Goal: Complete application form: Complete application form

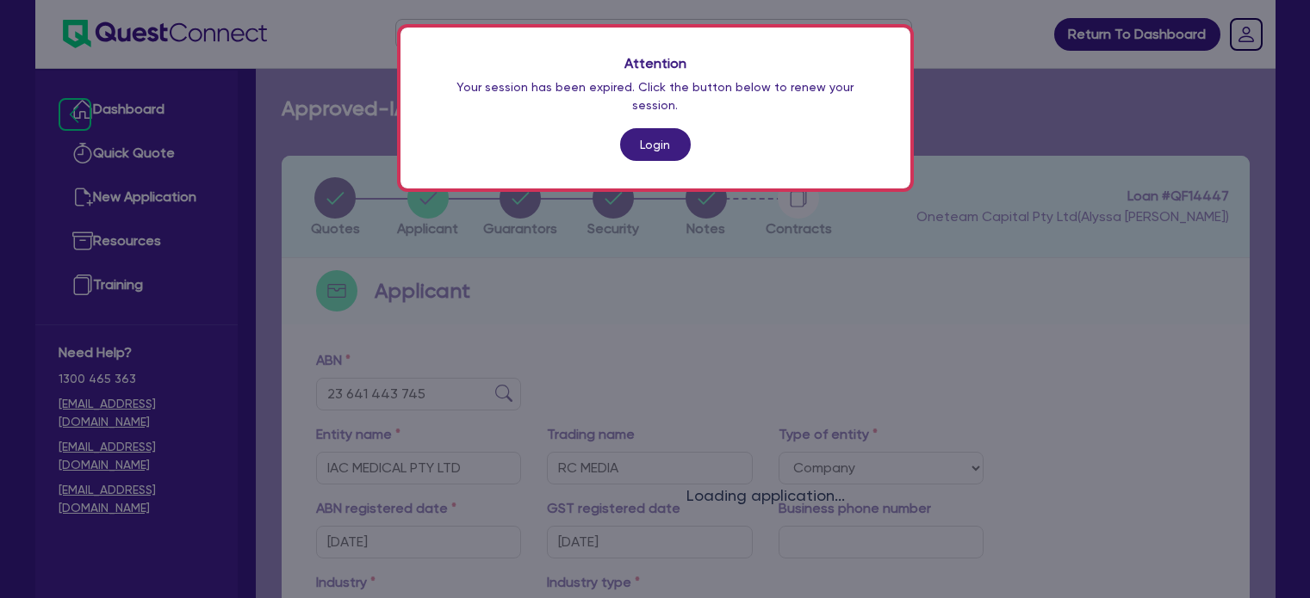
select select "COMPANY"
select select "HEALTH_BEAUTY"
select select "SPECIALIST_MEDICAL_SERVICES"
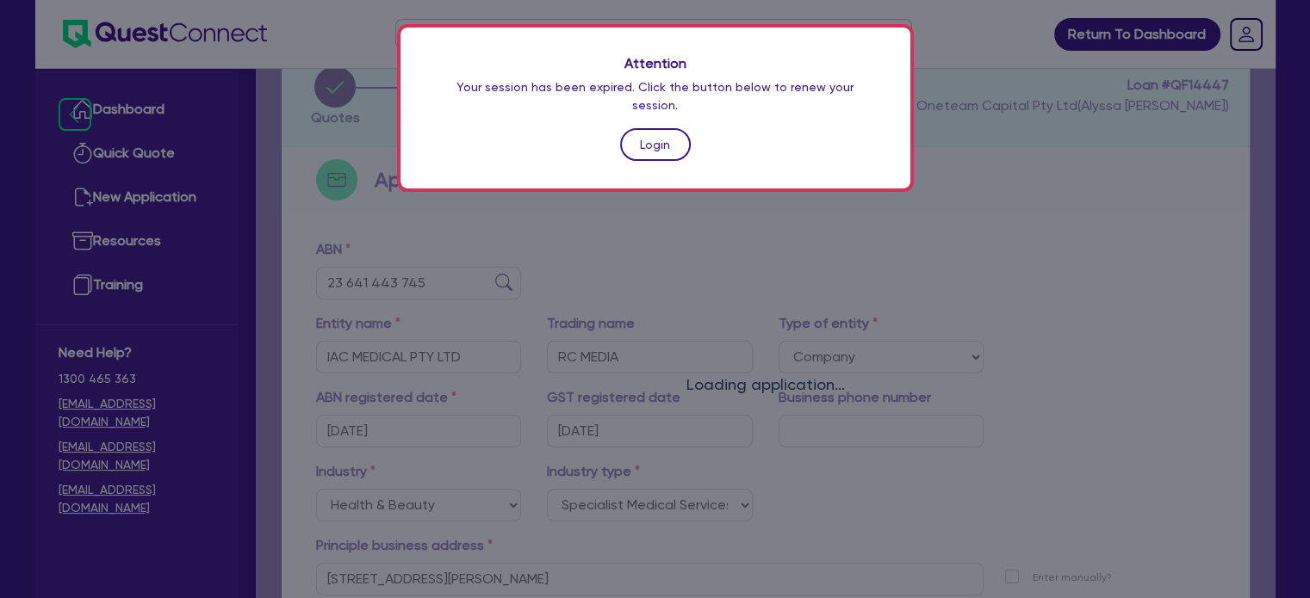
drag, startPoint x: 0, startPoint y: 0, endPoint x: 657, endPoint y: 132, distance: 670.0
click at [657, 132] on link "Login" at bounding box center [655, 144] width 71 height 33
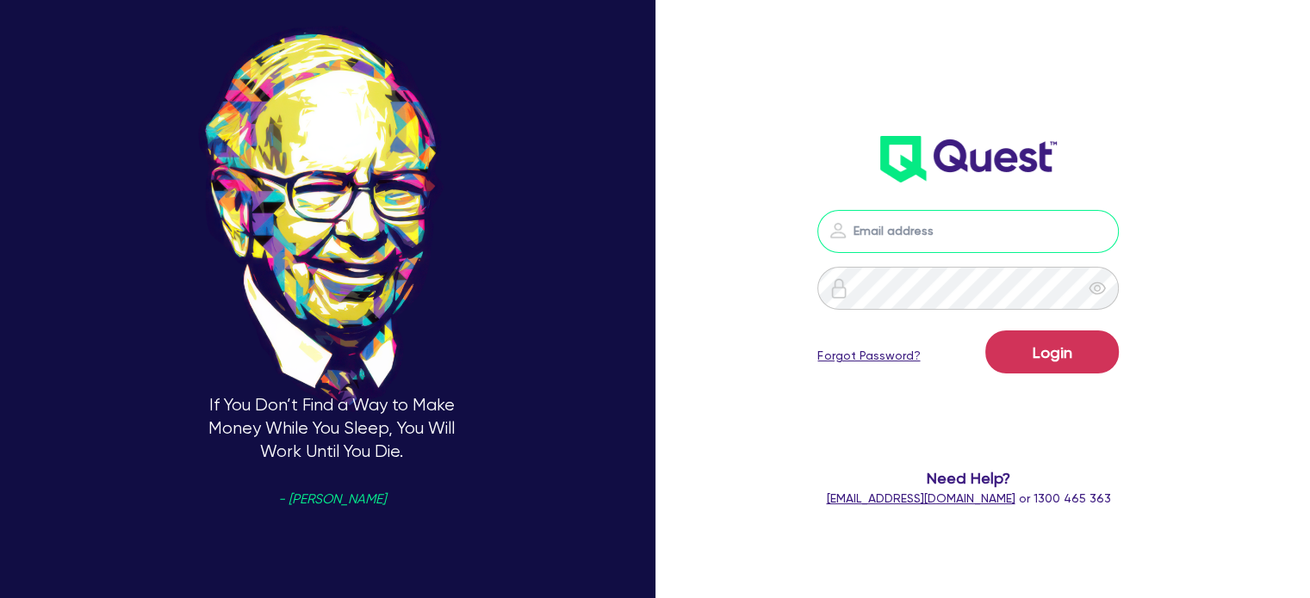
click at [943, 213] on input "email" at bounding box center [967, 231] width 301 height 43
type input "[EMAIL_ADDRESS][PERSON_NAME][DOMAIN_NAME]"
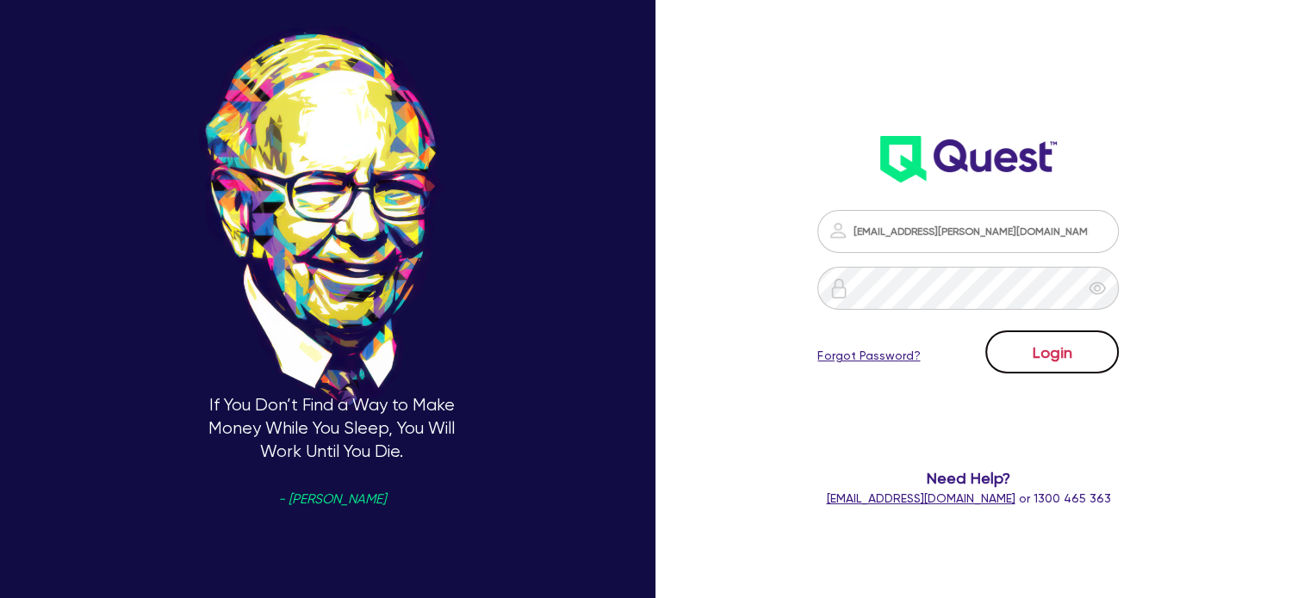
click at [1048, 350] on button "Login" at bounding box center [1051, 352] width 133 height 43
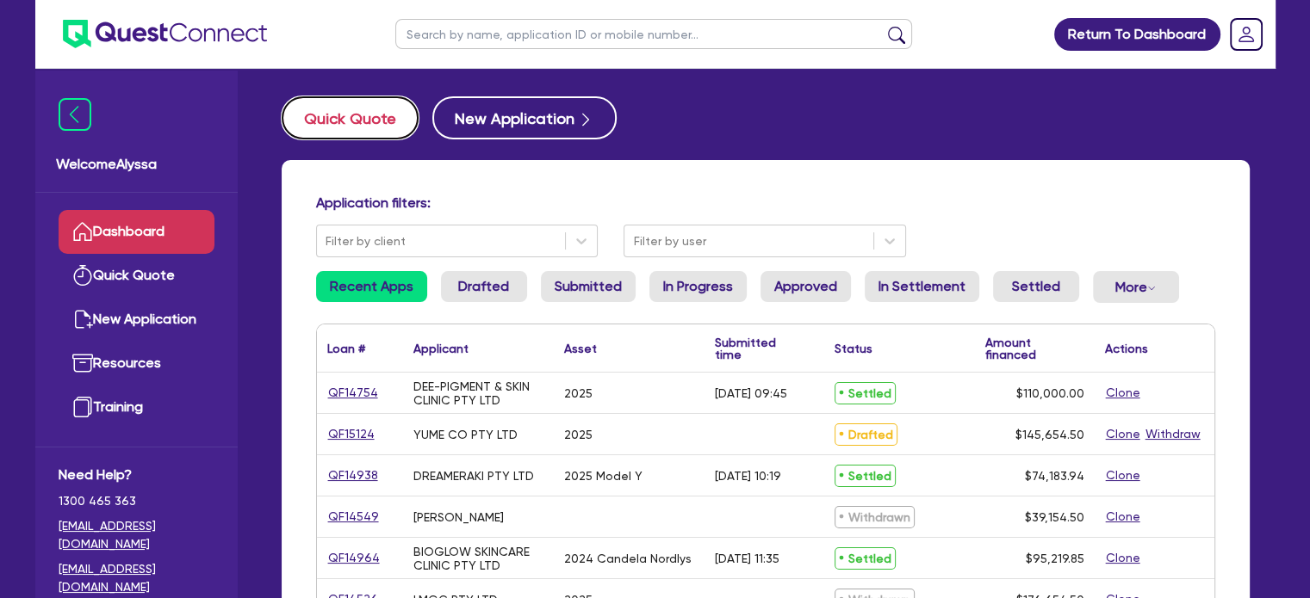
click at [307, 126] on button "Quick Quote" at bounding box center [350, 117] width 137 height 43
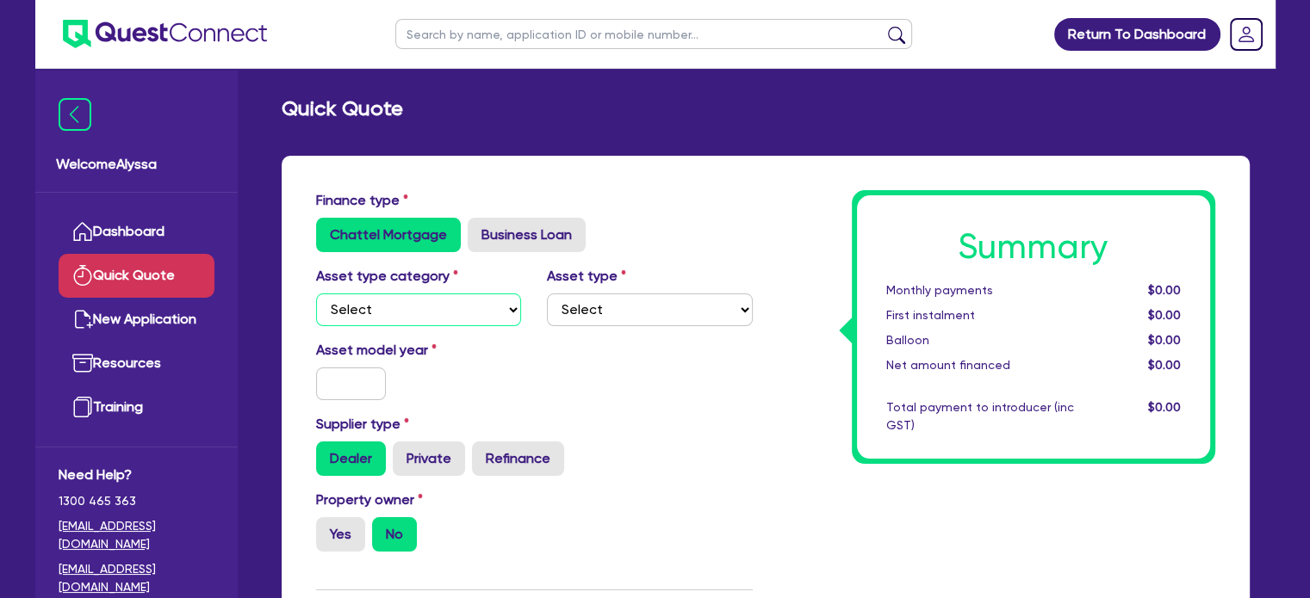
click at [464, 305] on select "Select Cars and light trucks Primary assets Secondary assets Tertiary assets" at bounding box center [419, 310] width 206 height 33
select select "SECONDARY_ASSETS"
click at [316, 294] on select "Select Cars and light trucks Primary assets Secondary assets Tertiary assets" at bounding box center [419, 310] width 206 height 33
click at [629, 308] on select "Select Generators and compressors Engineering and toolmaking Woodworking and me…" at bounding box center [650, 310] width 206 height 33
select select "MEDICAL_DENTAL_LABORATORY_EQUIPMENT"
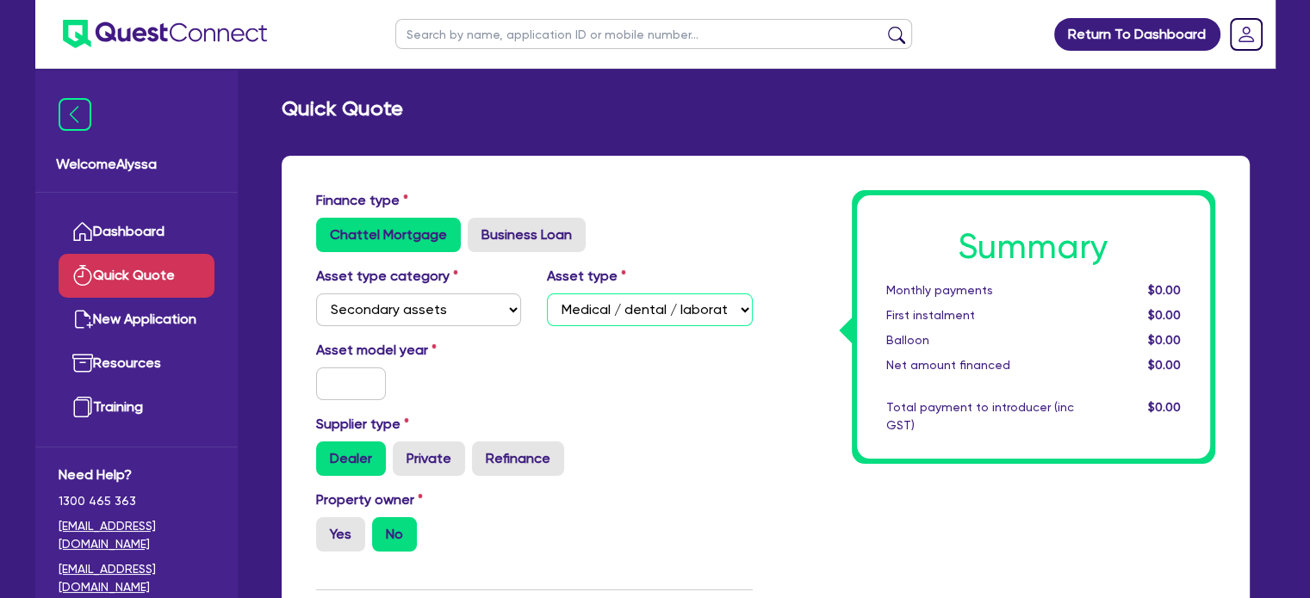
click at [547, 294] on select "Select Generators and compressors Engineering and toolmaking Woodworking and me…" at bounding box center [650, 310] width 206 height 33
click at [371, 388] on input "text" at bounding box center [351, 384] width 71 height 33
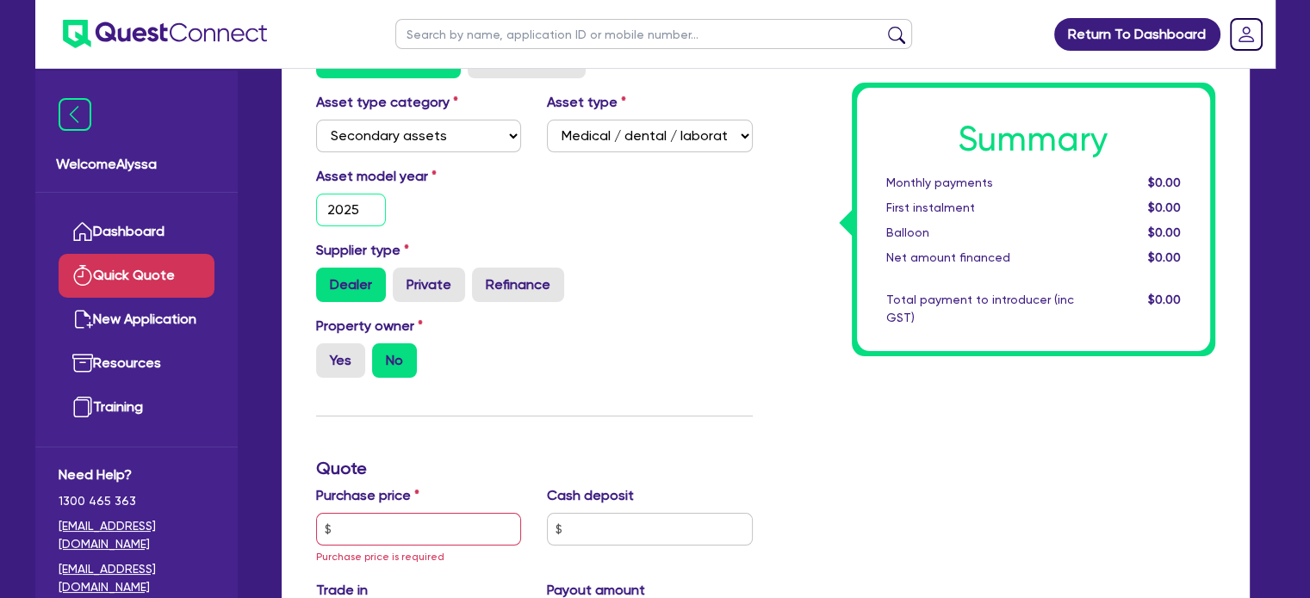
scroll to position [176, 0]
type input "2025"
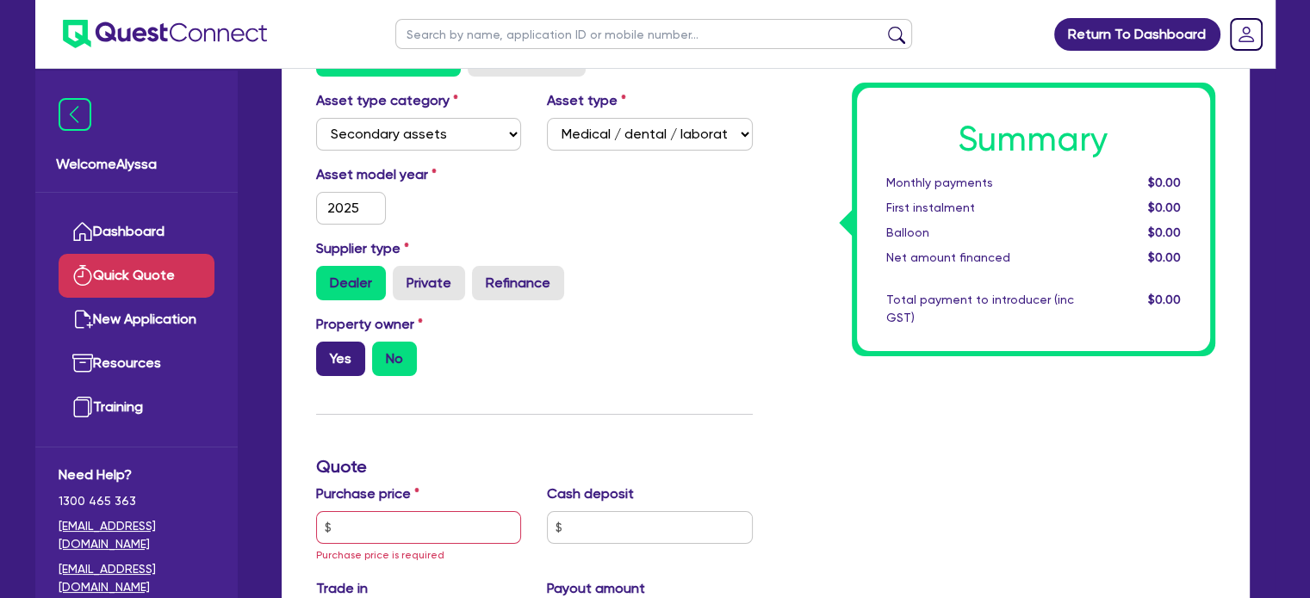
click at [334, 362] on label "Yes" at bounding box center [340, 359] width 49 height 34
click at [327, 353] on input "Yes" at bounding box center [321, 347] width 11 height 11
radio input "true"
click at [366, 523] on input "text" at bounding box center [419, 527] width 206 height 33
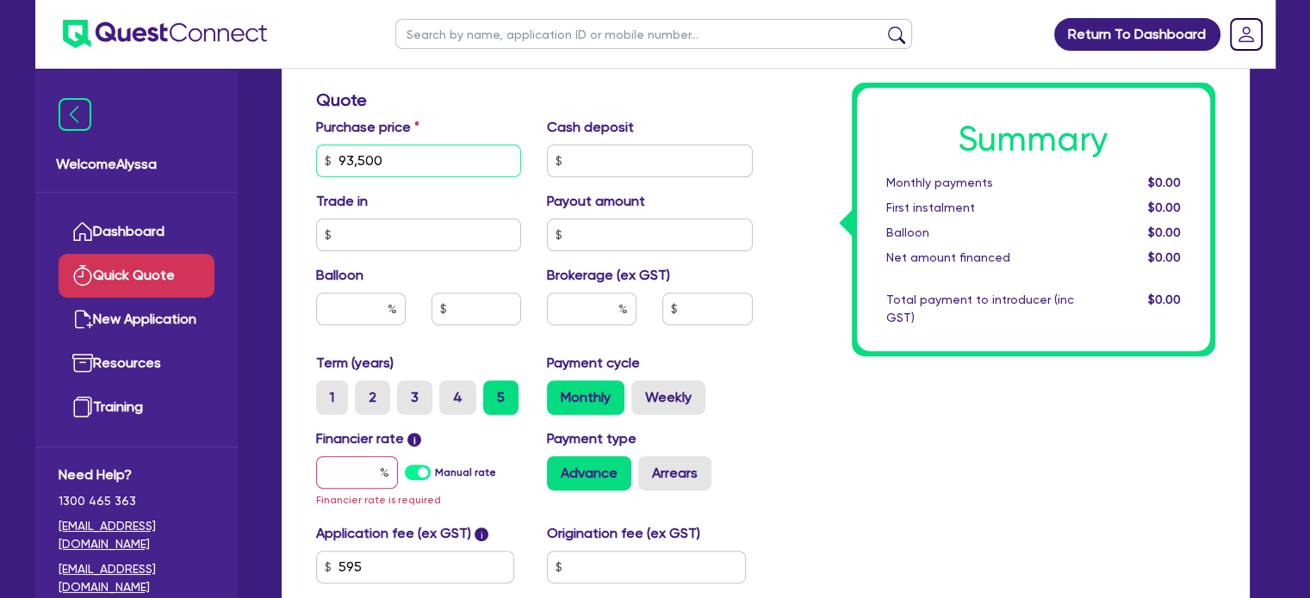
scroll to position [548, 0]
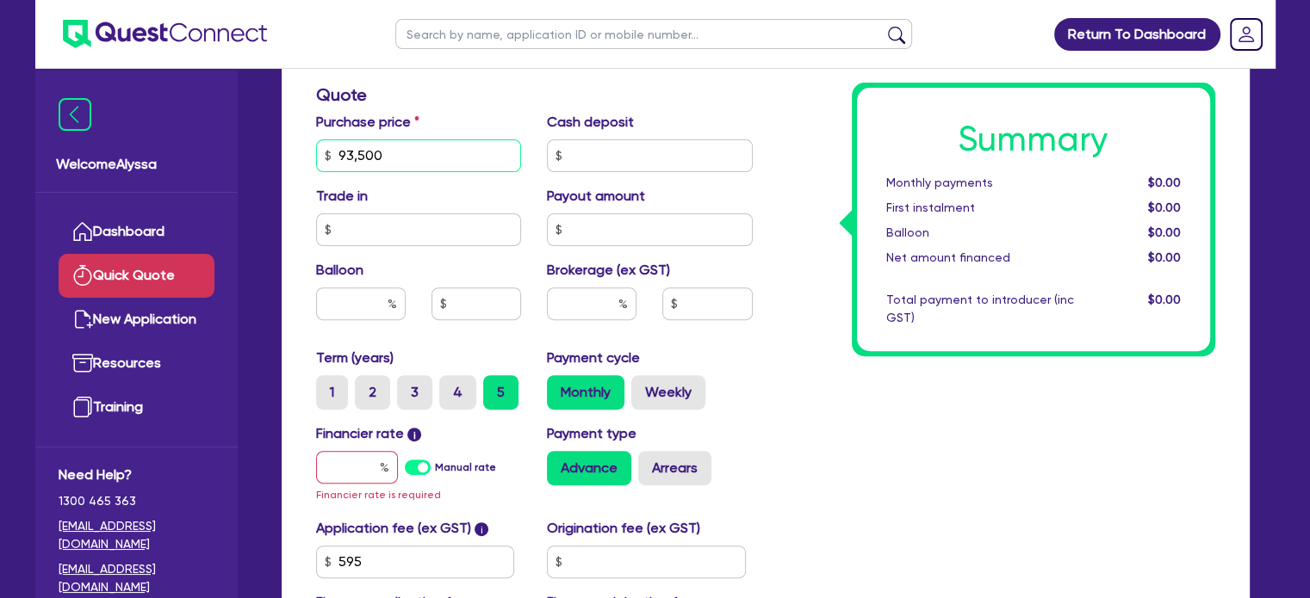
type input "93,500"
click at [352, 481] on input "text" at bounding box center [357, 467] width 82 height 33
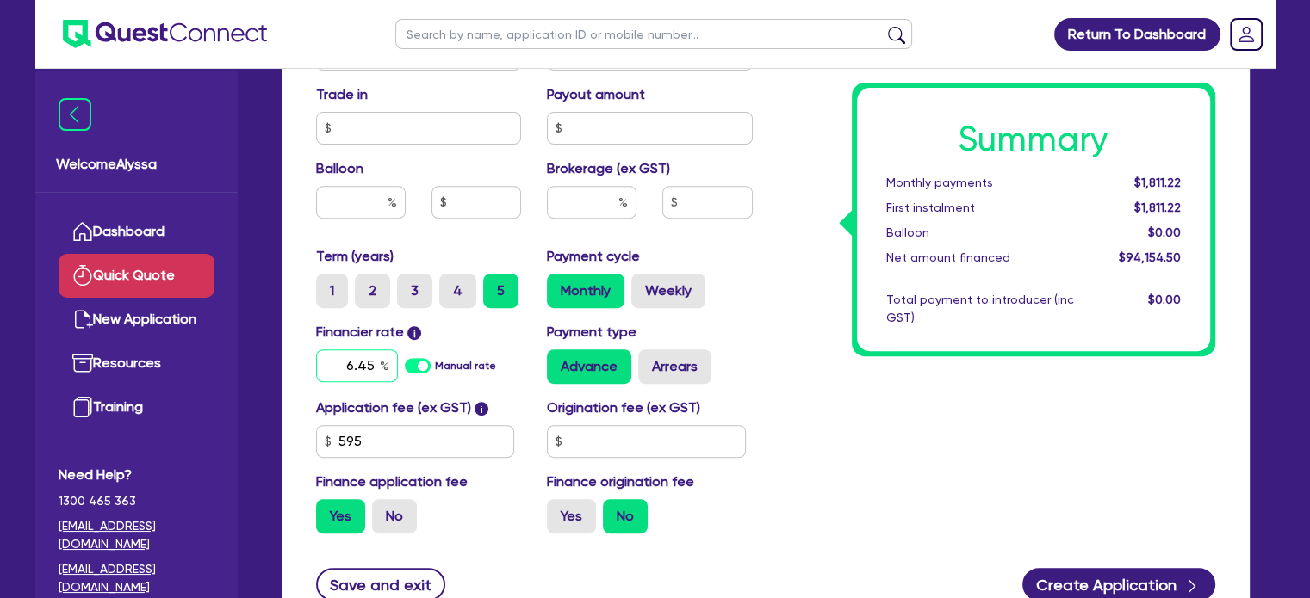
scroll to position [650, 0]
type input "6.45"
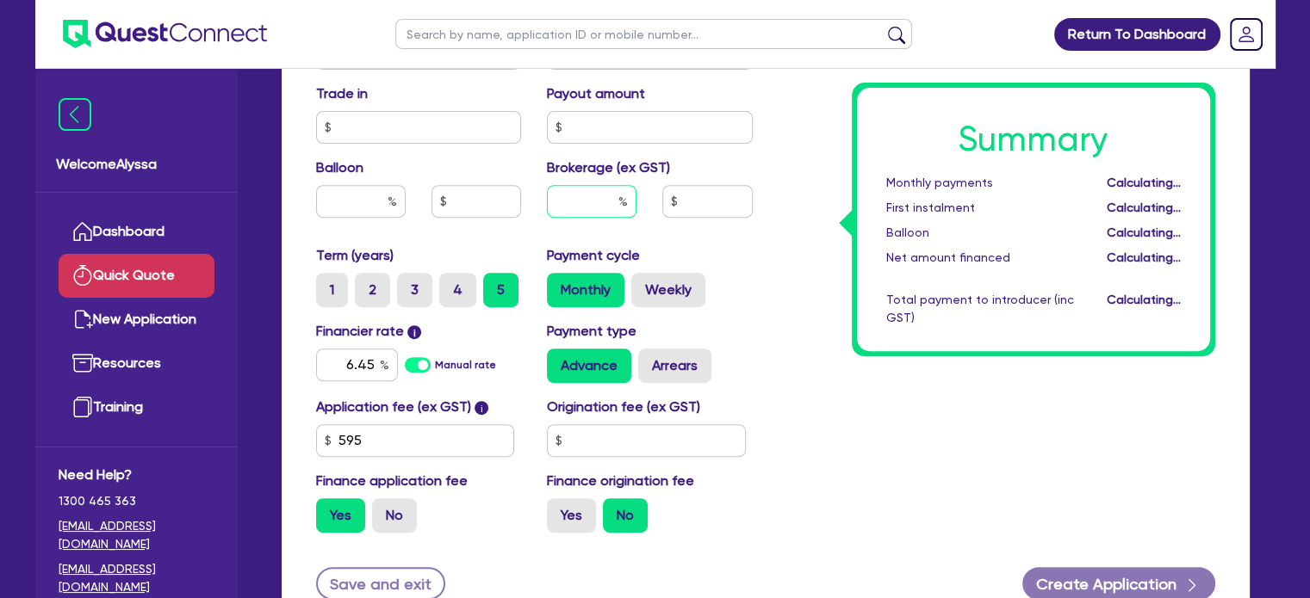
click at [578, 209] on input "text" at bounding box center [592, 201] width 90 height 33
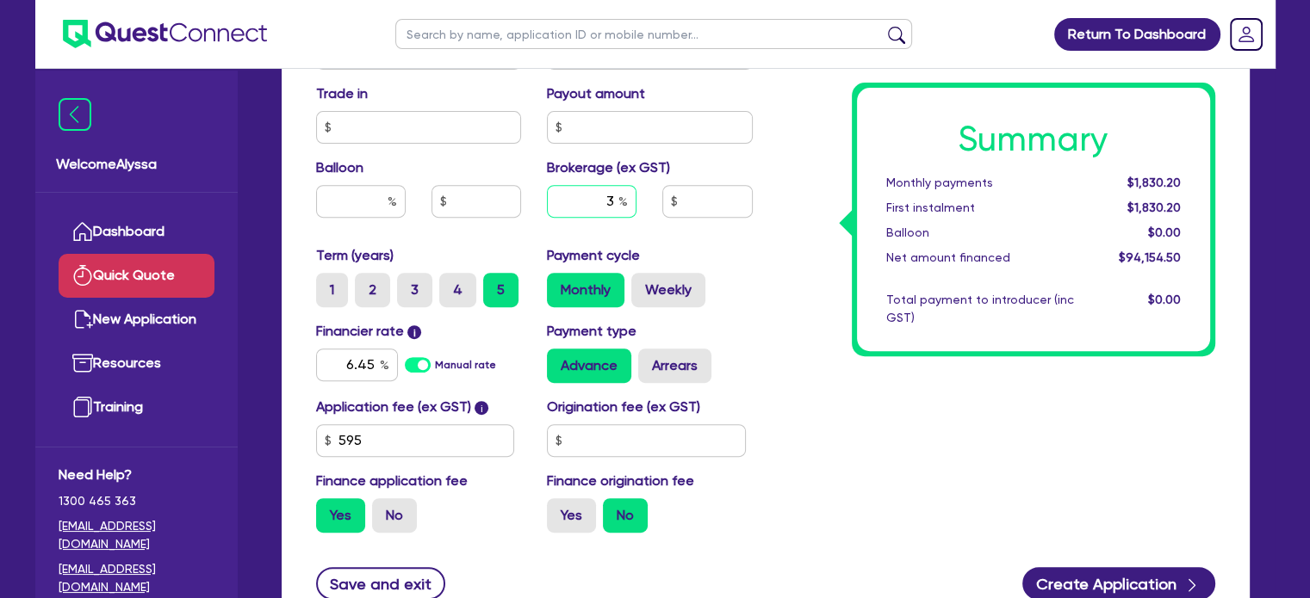
type input "3"
type input "2,824.64"
click at [756, 273] on div "Payment cycle Monthly Weekly" at bounding box center [650, 276] width 232 height 62
click at [364, 208] on input "text" at bounding box center [361, 201] width 90 height 33
type input "3"
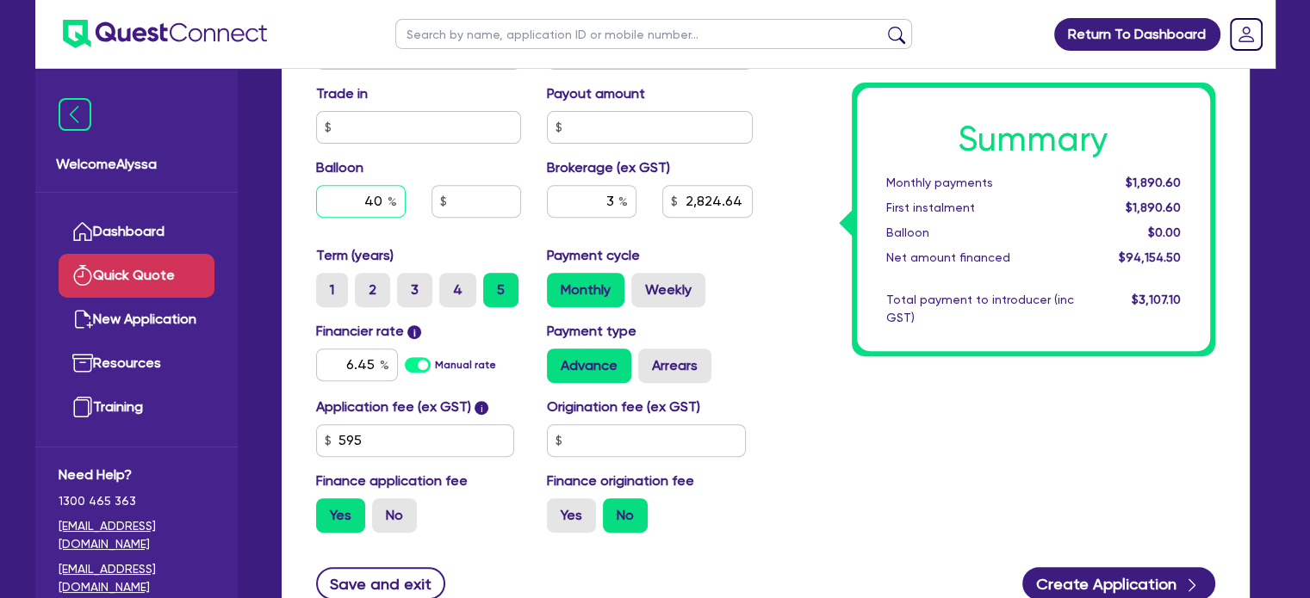
type input "40"
type input "2,824.64"
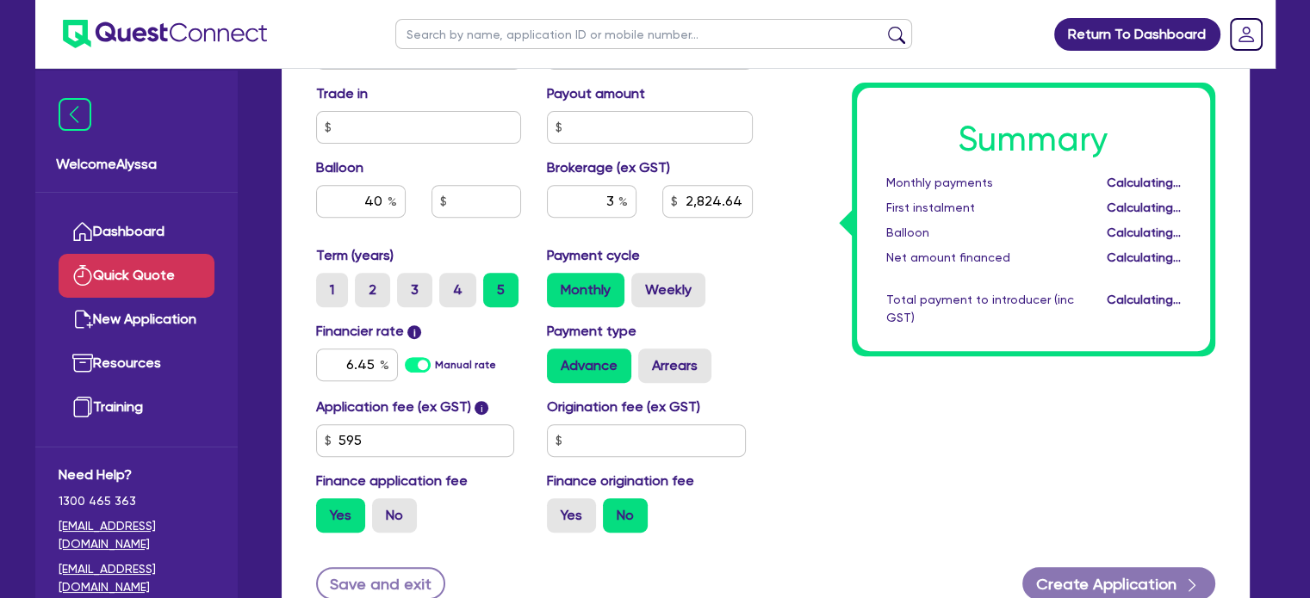
type input "37,400"
type input "2,824.64"
click at [826, 416] on div "Summary Monthly payments Calculating... First instalment Calculating... Balloon…" at bounding box center [996, 43] width 462 height 1007
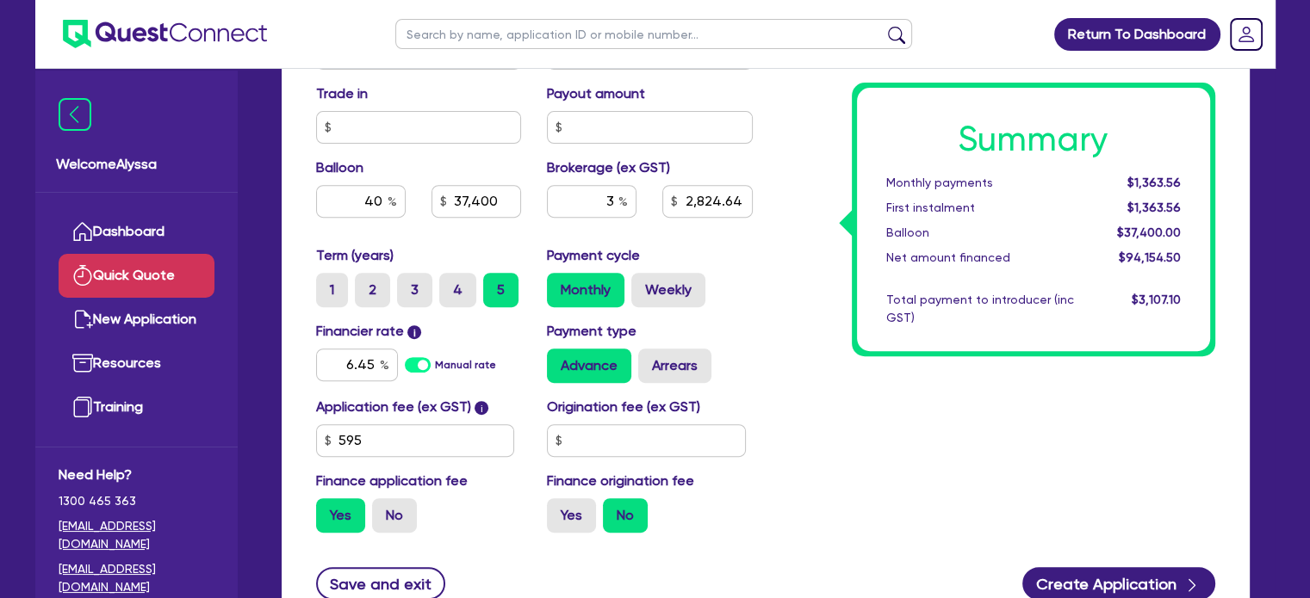
scroll to position [658, 0]
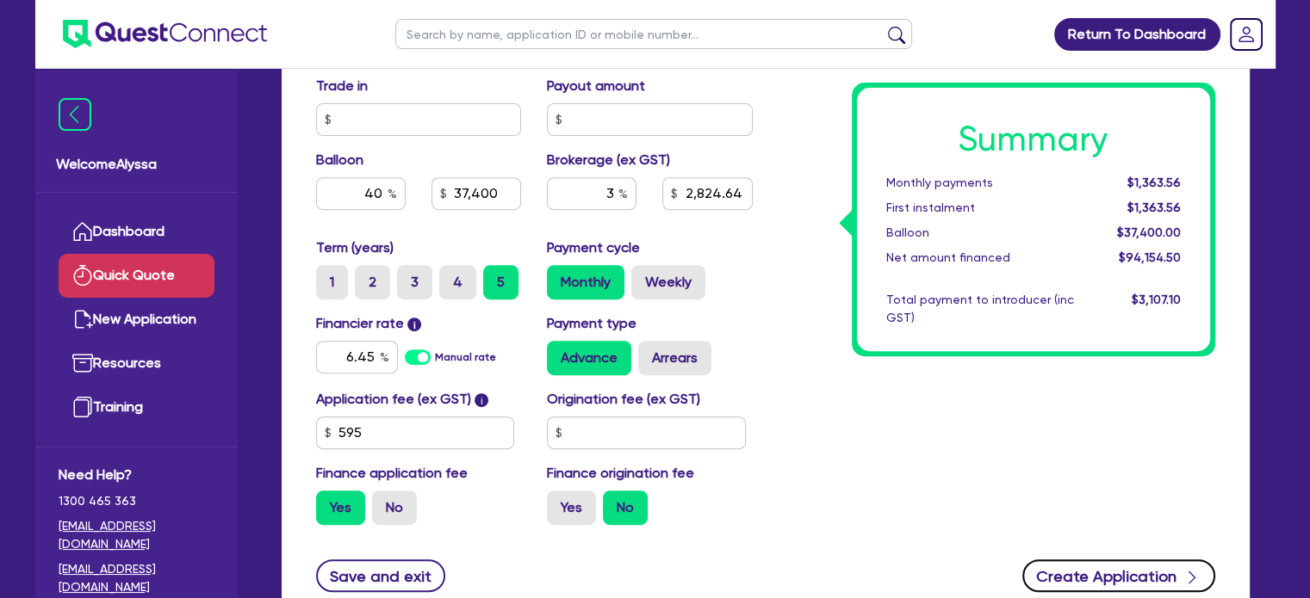
click at [1093, 585] on button "Create Application" at bounding box center [1118, 576] width 193 height 33
